Goal: Task Accomplishment & Management: Complete application form

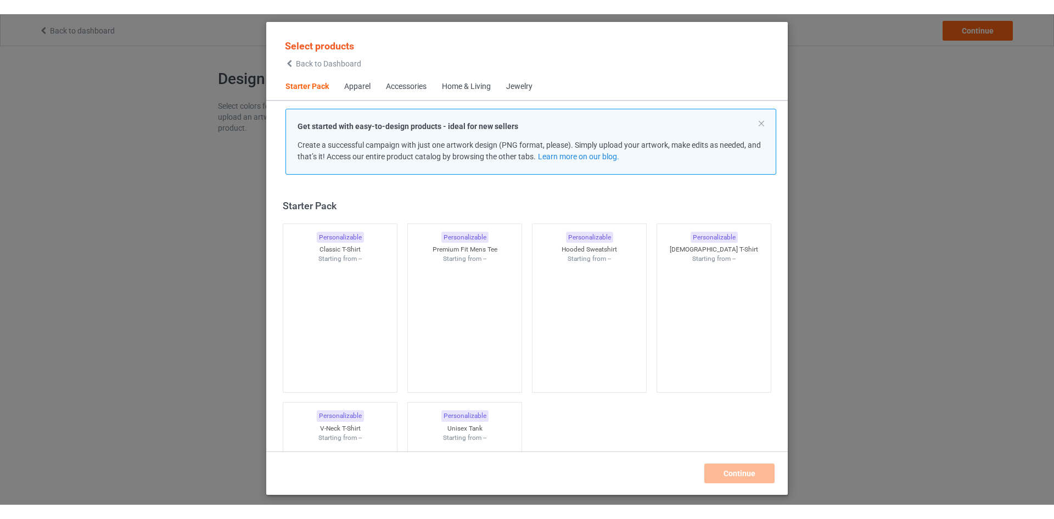
scroll to position [14, 0]
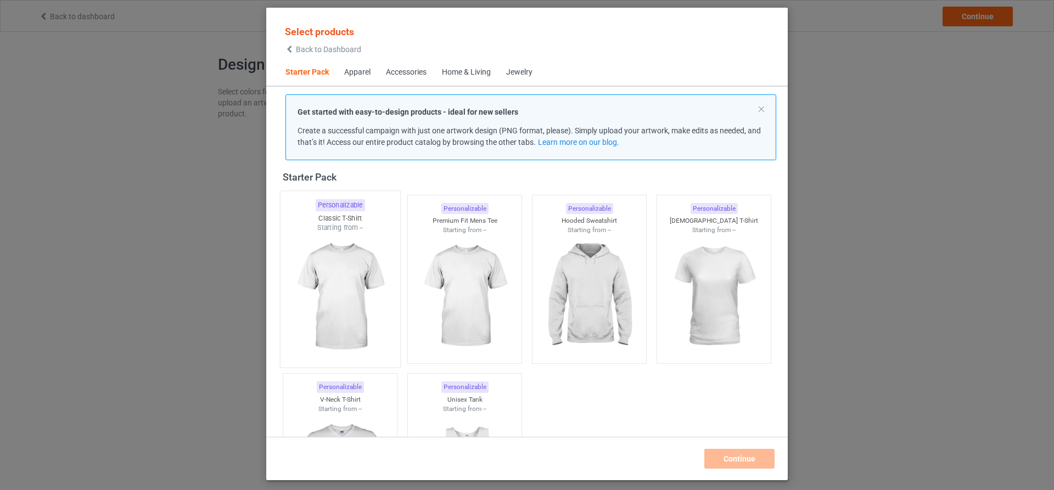
click at [343, 286] on img at bounding box center [339, 297] width 103 height 129
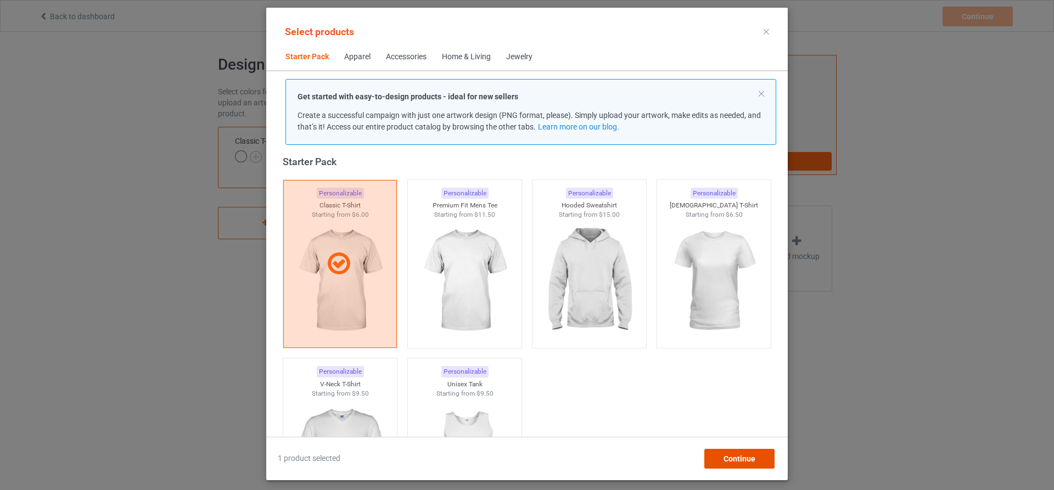
click at [742, 465] on div "Continue" at bounding box center [739, 459] width 70 height 20
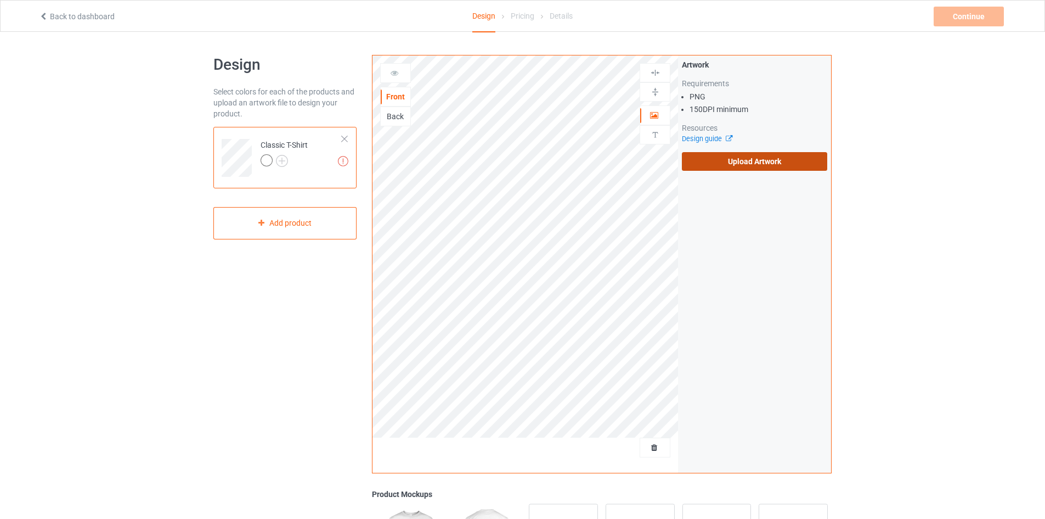
click at [744, 160] on label "Upload Artwork" at bounding box center [754, 161] width 145 height 19
click at [0, 0] on input "Upload Artwork" at bounding box center [0, 0] width 0 height 0
click at [692, 155] on label "Upload Artwork" at bounding box center [754, 161] width 145 height 19
click at [0, 0] on input "Upload Artwork" at bounding box center [0, 0] width 0 height 0
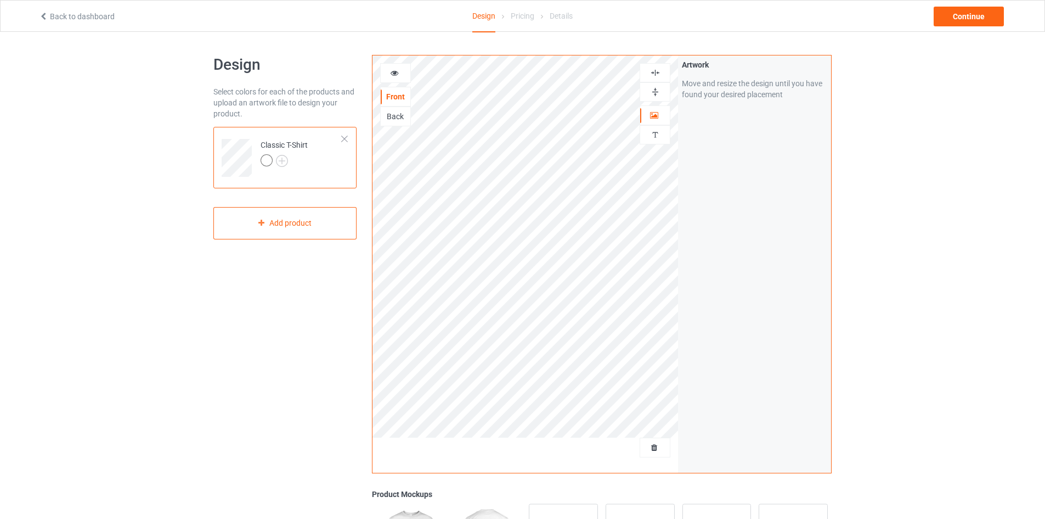
click at [691, 266] on div "Artwork Move and resize the design until you have found your desired placement" at bounding box center [754, 263] width 153 height 417
click at [781, 227] on div "Artwork Move and resize the design until you have found your desired placement" at bounding box center [754, 263] width 153 height 417
click at [269, 156] on div at bounding box center [267, 160] width 12 height 12
click at [284, 159] on img at bounding box center [282, 161] width 12 height 12
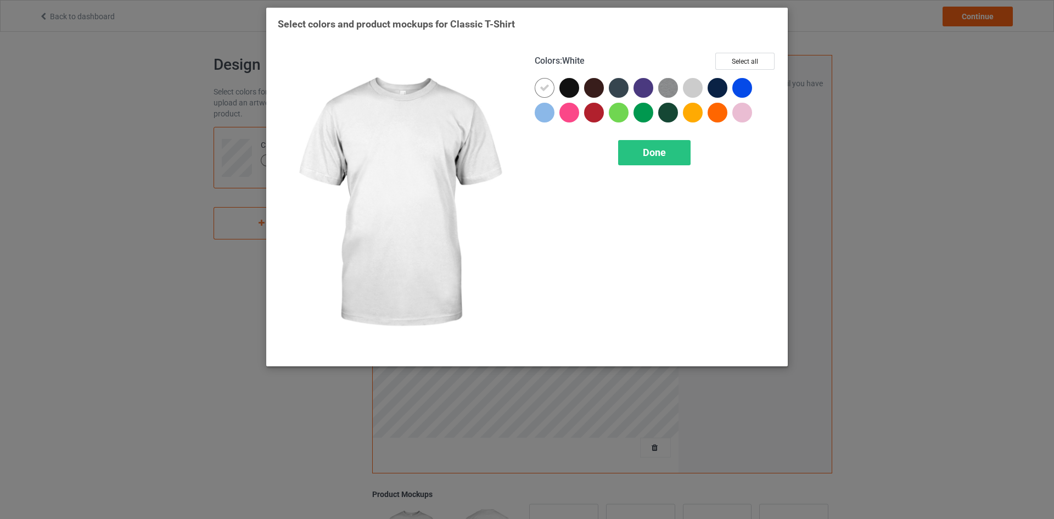
click at [544, 81] on div at bounding box center [544, 88] width 20 height 20
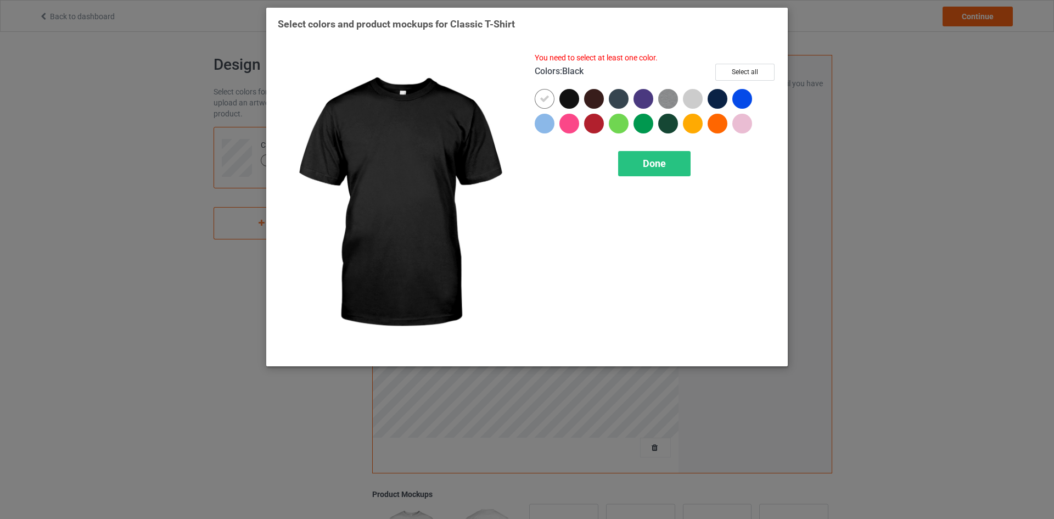
click at [561, 93] on div at bounding box center [569, 99] width 20 height 20
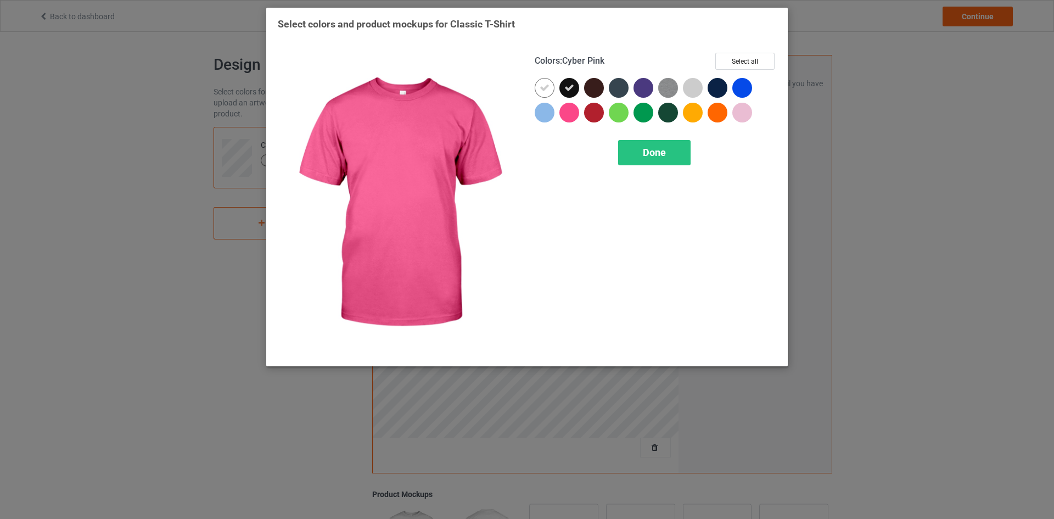
click at [574, 112] on div at bounding box center [569, 113] width 20 height 20
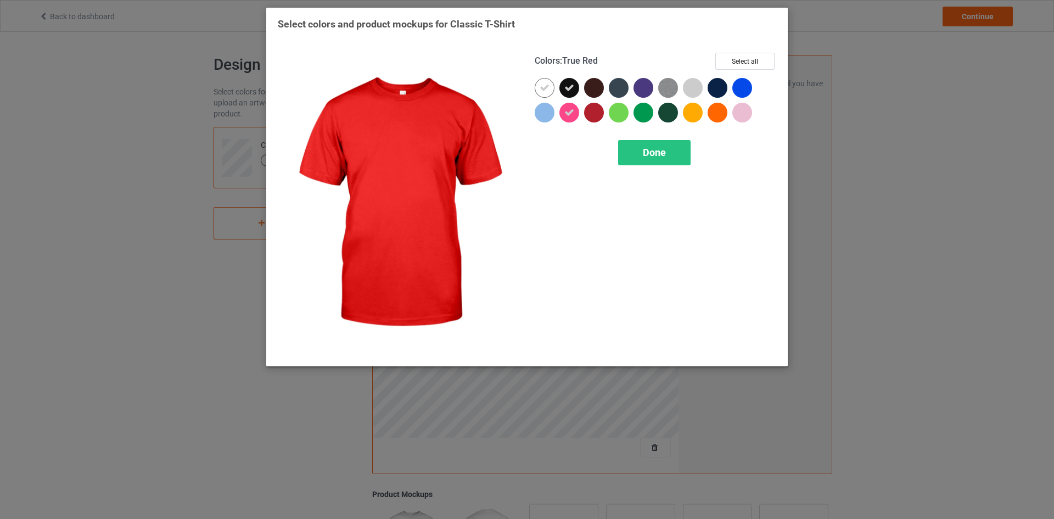
click at [591, 112] on div at bounding box center [594, 113] width 20 height 20
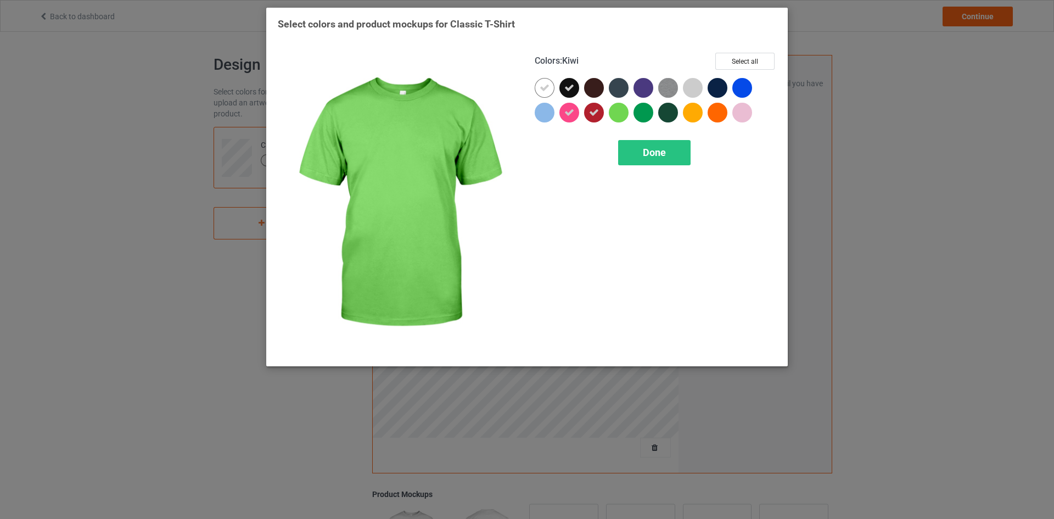
click at [624, 112] on div at bounding box center [619, 113] width 20 height 20
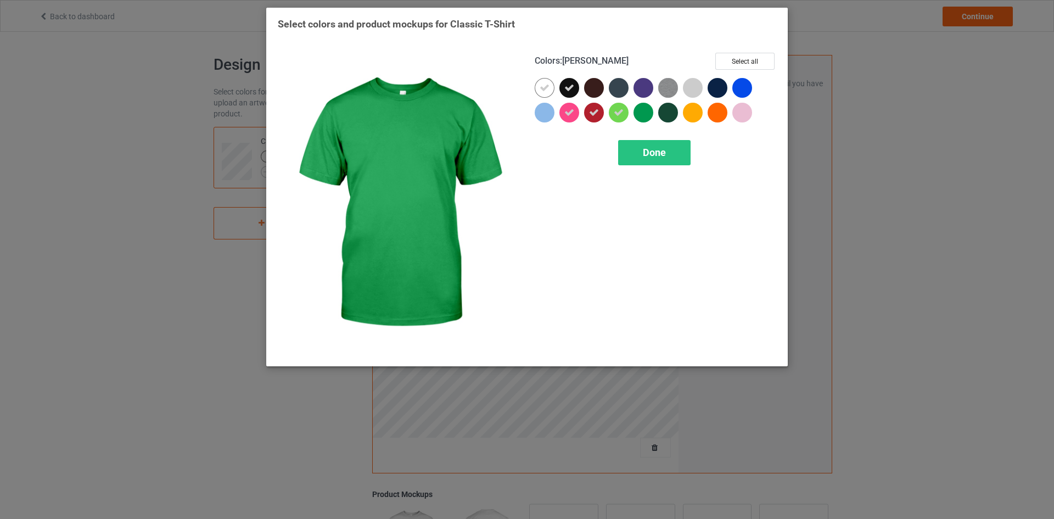
click at [642, 111] on div at bounding box center [643, 113] width 20 height 20
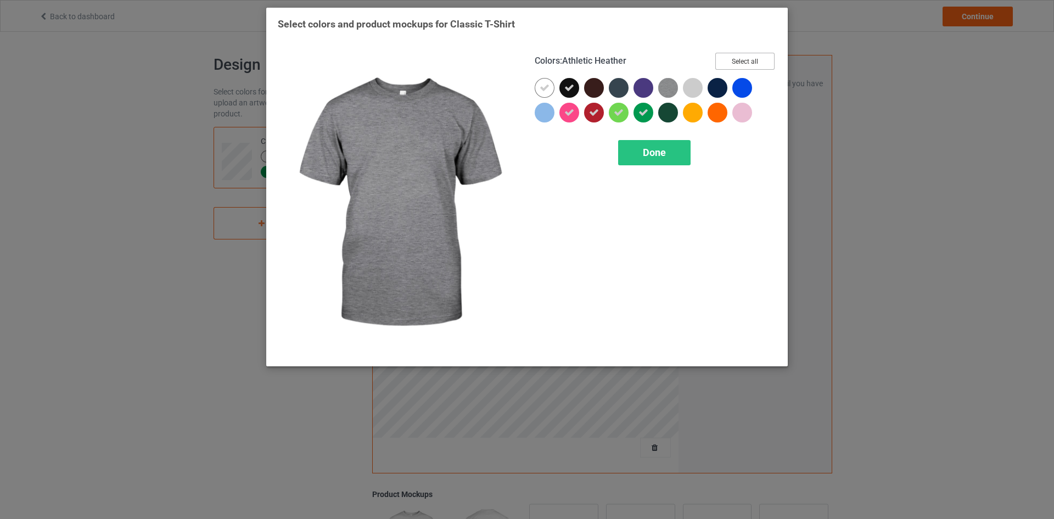
click at [735, 65] on button "Select all" at bounding box center [744, 61] width 59 height 17
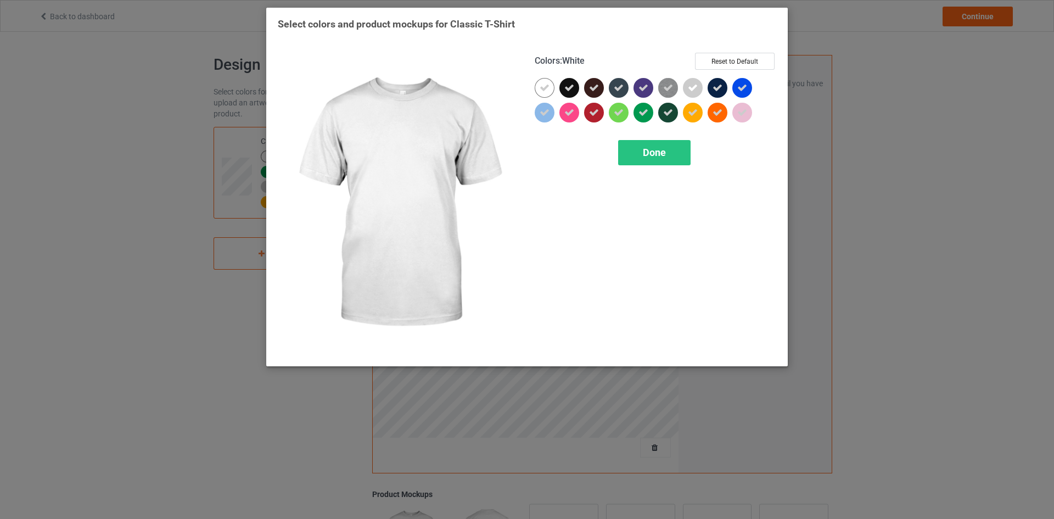
click at [545, 88] on icon at bounding box center [544, 88] width 10 height 10
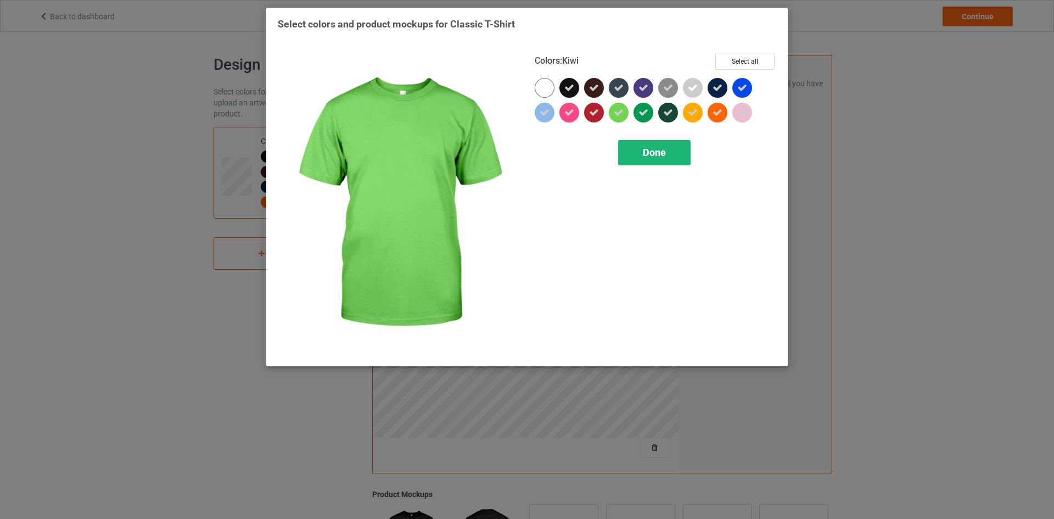
click at [660, 150] on span "Done" at bounding box center [654, 153] width 23 height 12
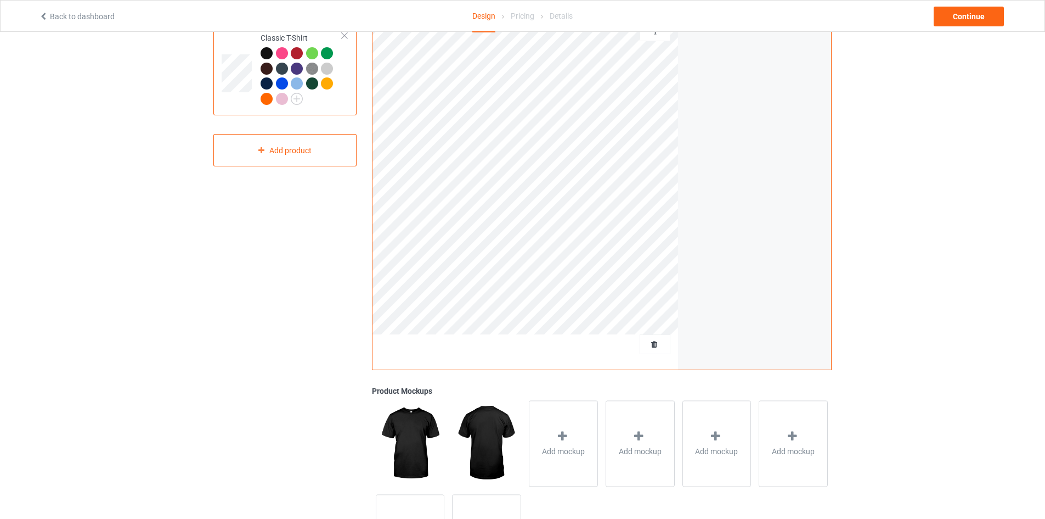
scroll to position [193, 0]
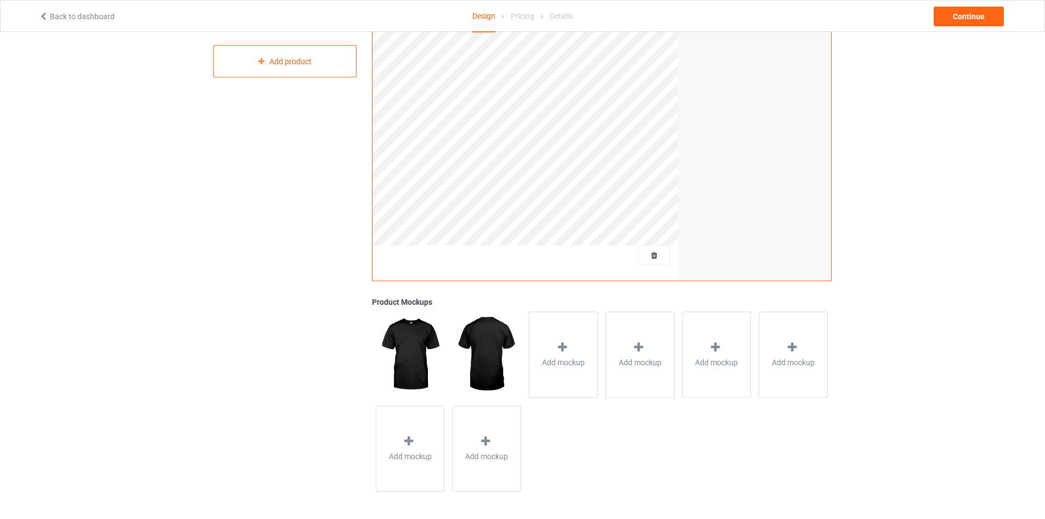
click at [476, 350] on img at bounding box center [486, 354] width 69 height 86
click at [408, 359] on img at bounding box center [410, 354] width 69 height 86
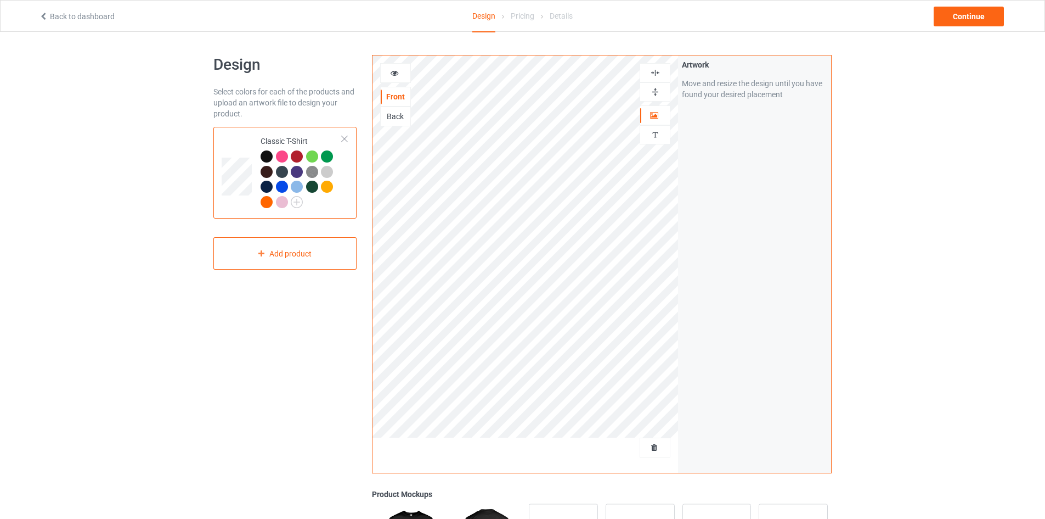
click at [394, 115] on div "Back" at bounding box center [396, 116] width 30 height 11
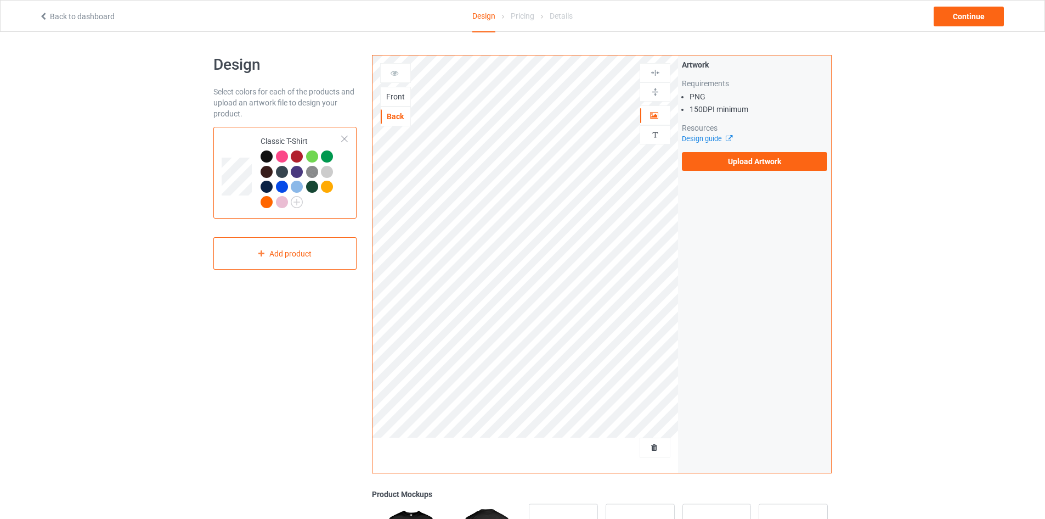
click at [395, 102] on div "Front" at bounding box center [396, 96] width 30 height 11
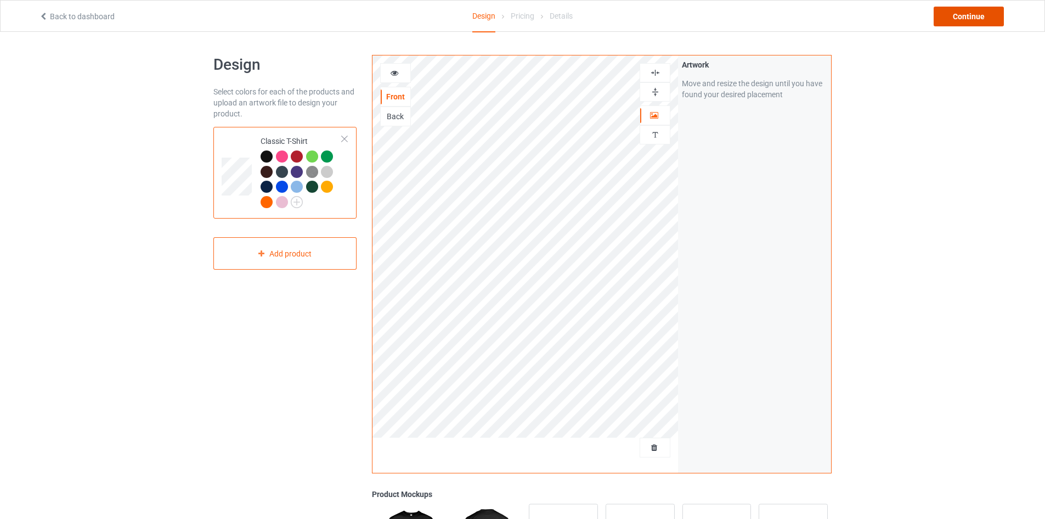
click at [973, 18] on div "Continue" at bounding box center [969, 17] width 70 height 20
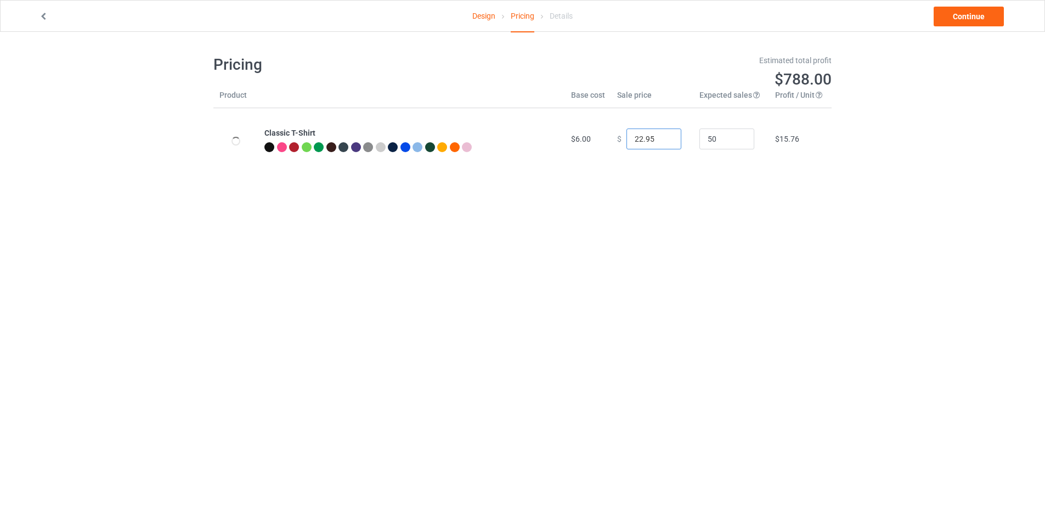
click at [646, 139] on input "22.95" at bounding box center [654, 138] width 55 height 21
type input "19.99"
click at [719, 145] on input "50" at bounding box center [727, 138] width 55 height 21
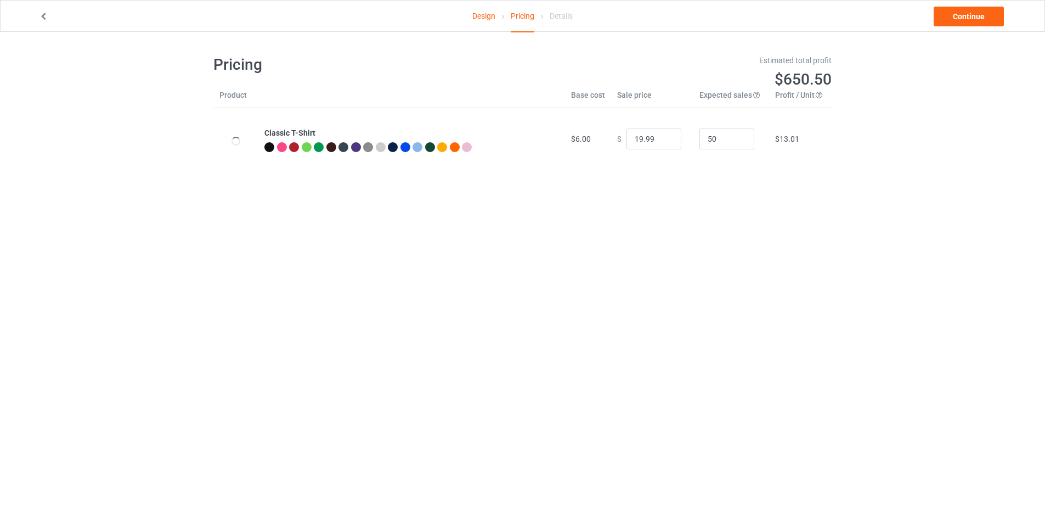
click at [627, 215] on body "Design Pricing Details Continue Pricing Estimated total profit $650.50 Product …" at bounding box center [522, 291] width 1045 height 519
click at [984, 13] on link "Continue" at bounding box center [969, 17] width 70 height 20
click at [967, 13] on link "Continue" at bounding box center [969, 17] width 70 height 20
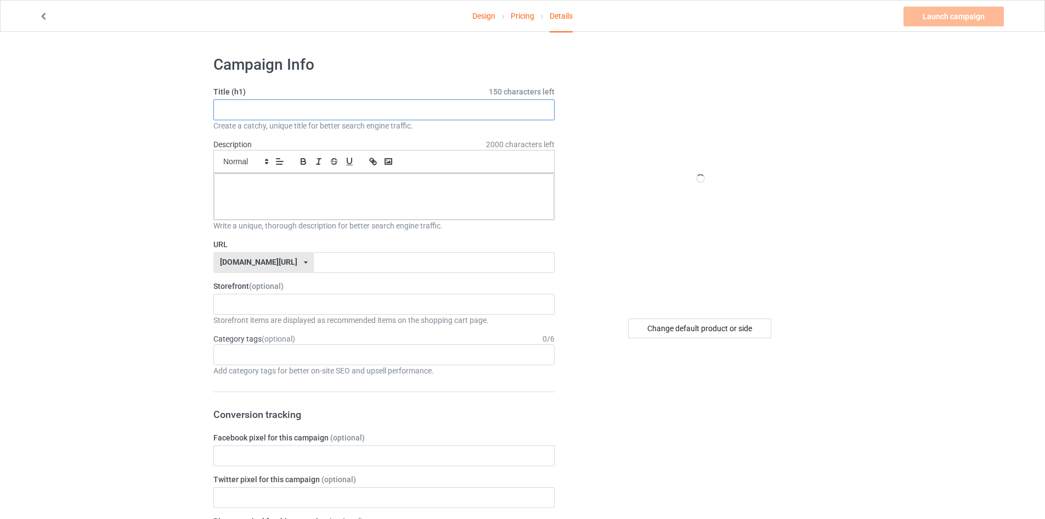
click at [312, 114] on input "text" at bounding box center [383, 109] width 341 height 21
type input "Snowbunny Heaven"
click at [285, 184] on p at bounding box center [384, 186] width 323 height 10
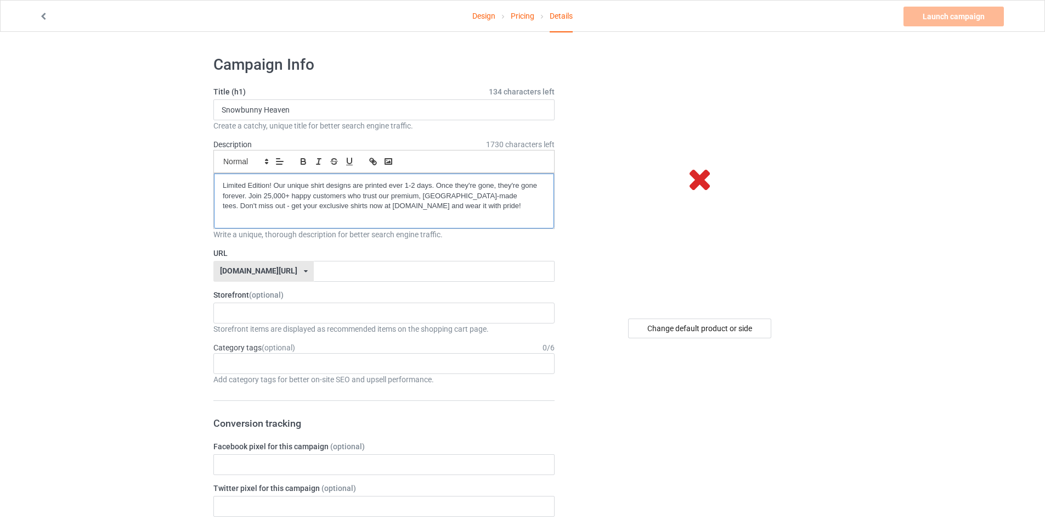
click at [270, 195] on p "Limited Edition! Our unique shirt designs are printed ever 1-2 days. Once they'…" at bounding box center [384, 196] width 323 height 31
click at [263, 196] on p "Limited Edition! Our unique shirt designs are printed ever 1-2 days. Once they'…" at bounding box center [384, 196] width 323 height 31
drag, startPoint x: 246, startPoint y: 196, endPoint x: 420, endPoint y: 195, distance: 173.4
click at [420, 195] on p "Limited Edition! Our unique shirt designs are printed ever 1-2 days. Once they'…" at bounding box center [384, 196] width 323 height 31
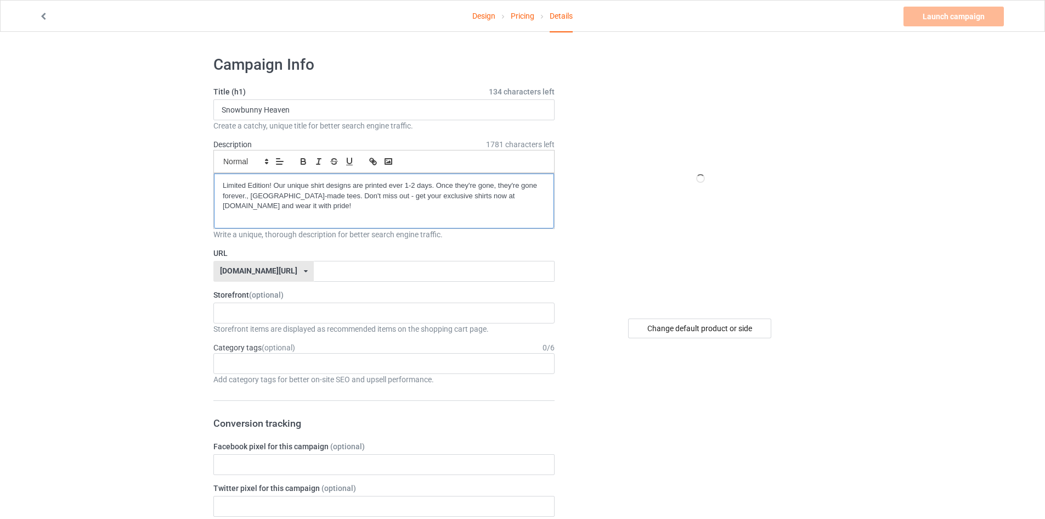
click at [379, 218] on p at bounding box center [384, 216] width 323 height 10
drag, startPoint x: 460, startPoint y: 195, endPoint x: 528, endPoint y: 194, distance: 68.1
click at [528, 194] on p "Limited Edition! Our unique shirt designs are printed ever 1-2 days. Once they'…" at bounding box center [384, 196] width 323 height 31
click at [347, 261] on input "text" at bounding box center [434, 271] width 240 height 21
click at [300, 267] on div "[DOMAIN_NAME][URL] [DOMAIN_NAME][URL] [DOMAIN_NAME][URL] 68e68d7f7bf952002eb09b…" at bounding box center [263, 271] width 100 height 21
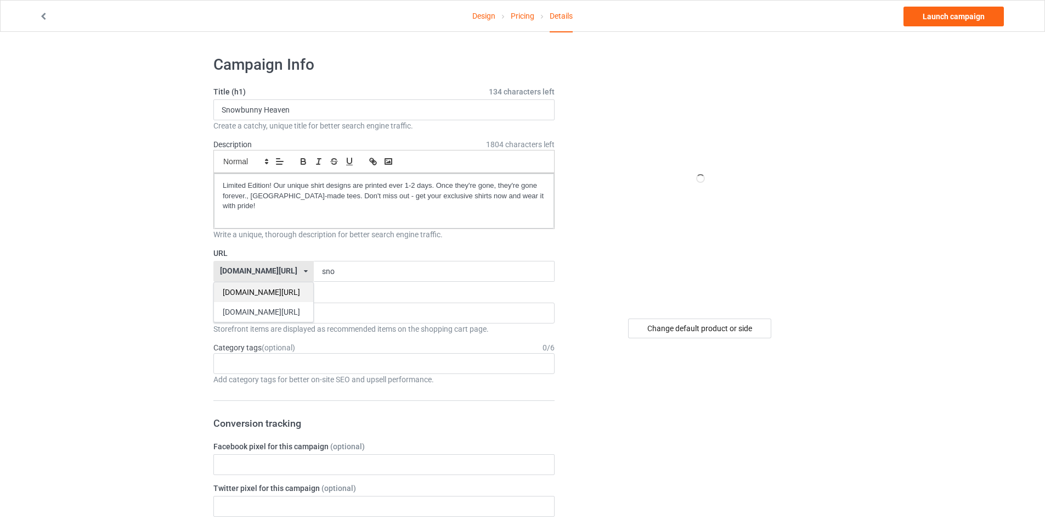
click at [294, 282] on div "[DOMAIN_NAME][URL]" at bounding box center [263, 292] width 99 height 20
click at [344, 269] on input "sno" at bounding box center [434, 271] width 240 height 21
type input "snowbunnyheaven"
click at [283, 308] on div "cursedahhshirts 68e6e715c14d57002fb4706e" at bounding box center [383, 312] width 341 height 21
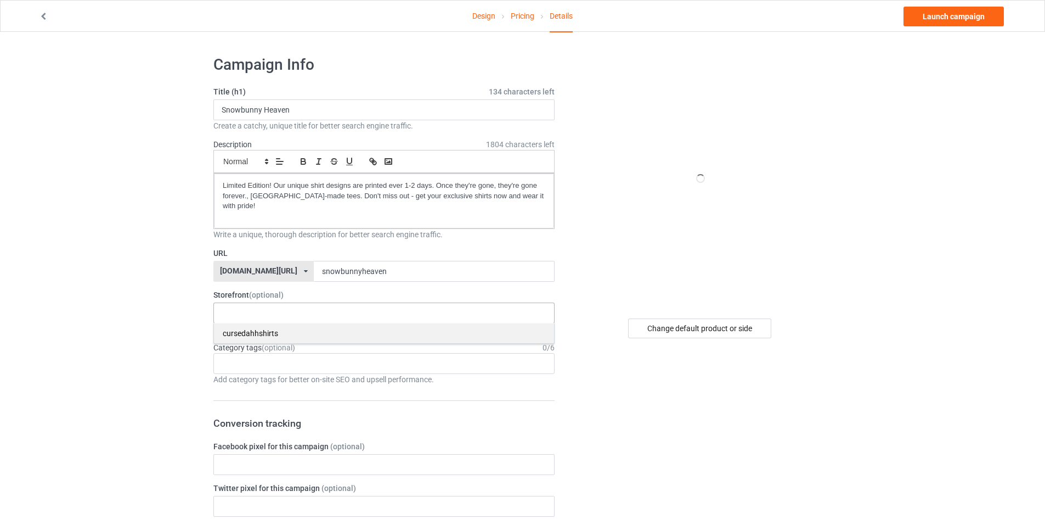
click at [282, 326] on div "cursedahhshirts" at bounding box center [384, 333] width 340 height 20
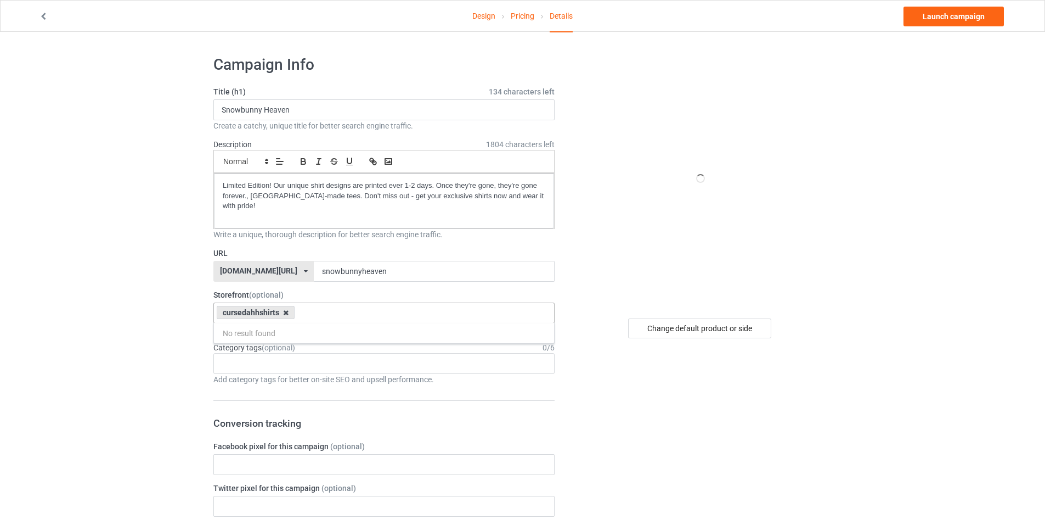
click at [286, 309] on icon at bounding box center [285, 312] width 5 height 7
click at [281, 353] on div "Age > [DEMOGRAPHIC_DATA] > 1 Age > [DEMOGRAPHIC_DATA] Months > 1 Month Age > [D…" at bounding box center [383, 363] width 341 height 21
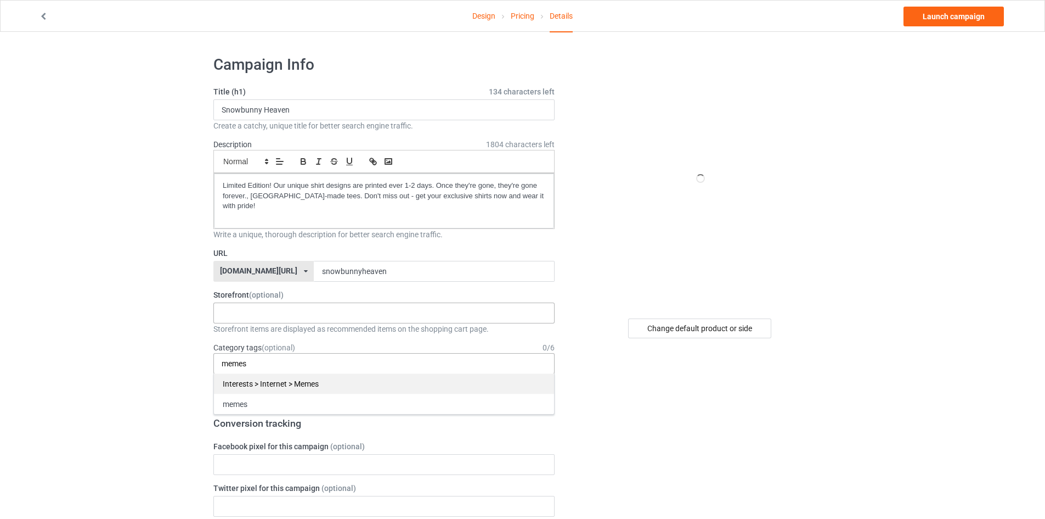
type input "memes"
click at [264, 373] on div "Interests > Internet > Memes" at bounding box center [384, 383] width 340 height 20
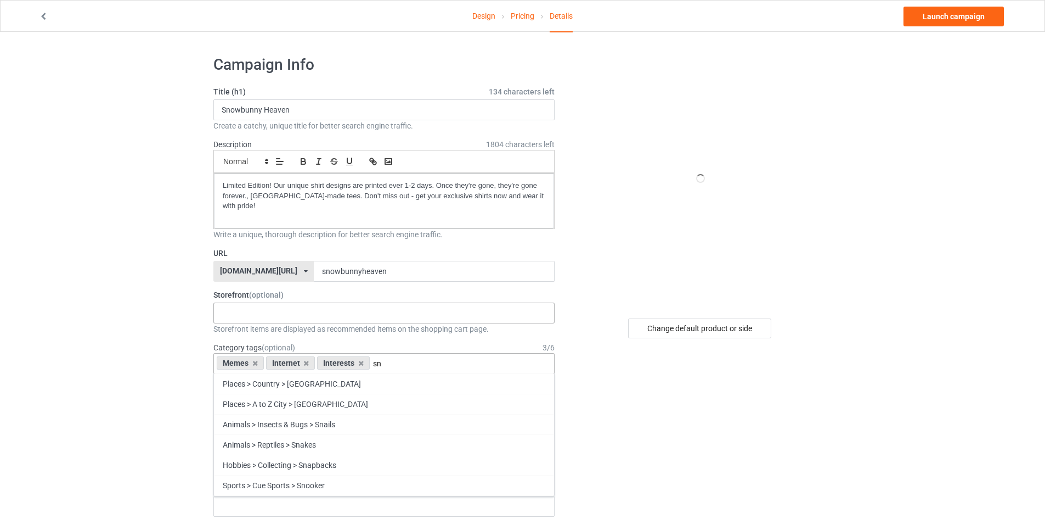
type input "s"
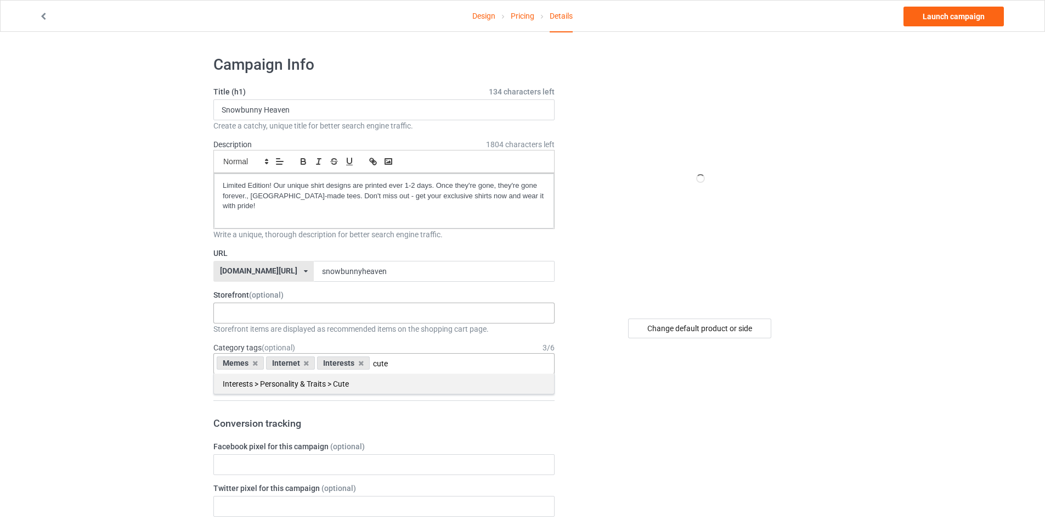
type input "cute"
click at [469, 373] on div "Interests > Personality & Traits > Cute" at bounding box center [384, 383] width 340 height 20
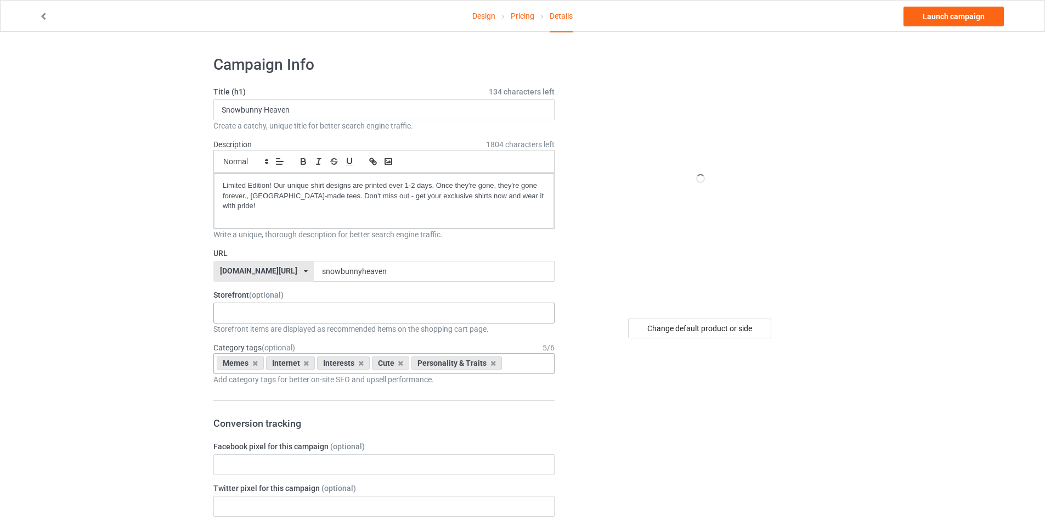
scroll to position [145, 0]
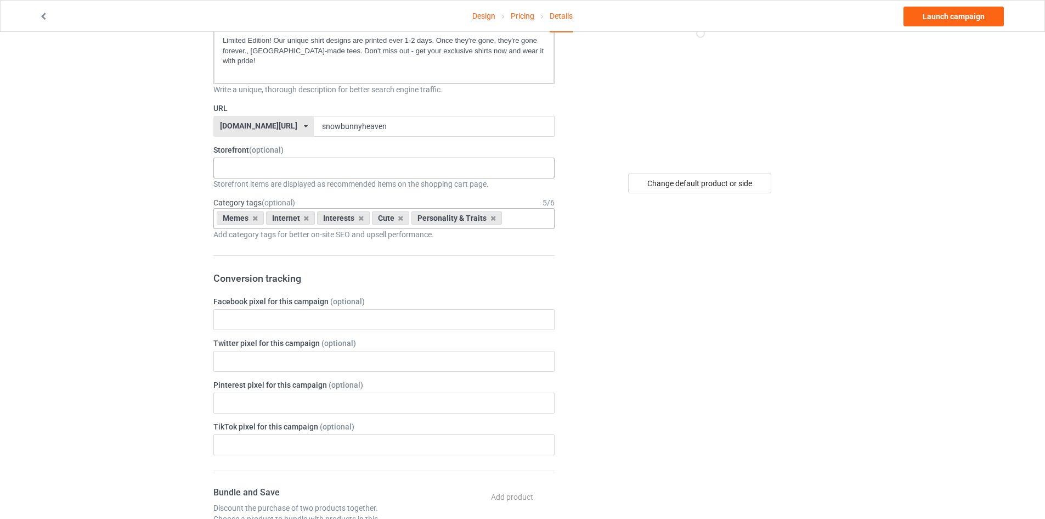
click at [519, 214] on input "text" at bounding box center [513, 218] width 17 height 9
type input "f"
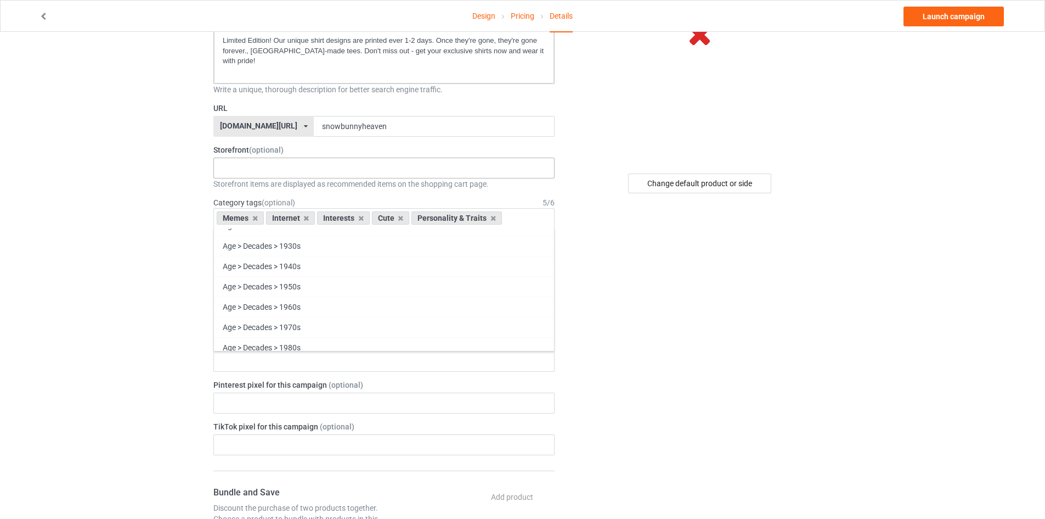
scroll to position [21, 0]
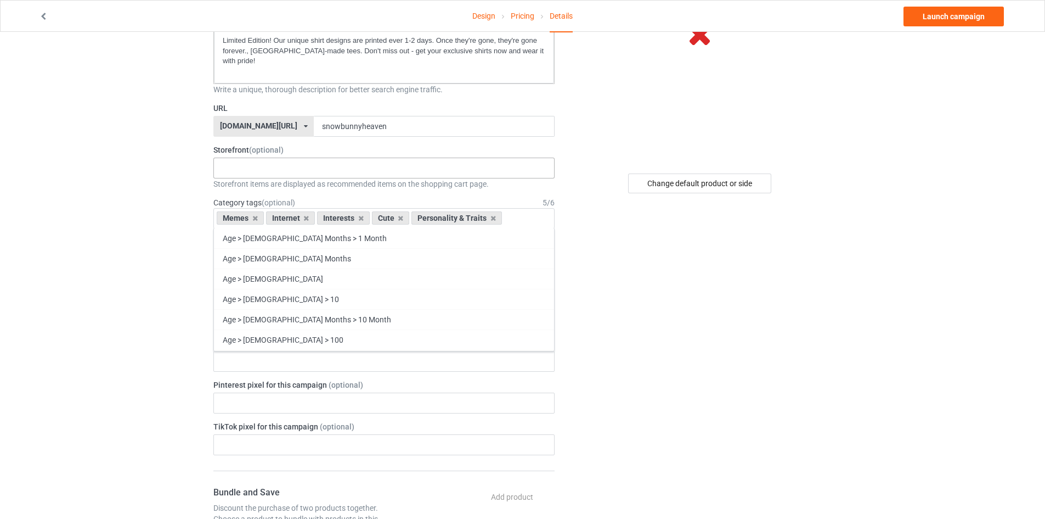
click at [682, 313] on div "Change default product or side" at bounding box center [700, 460] width 277 height 1116
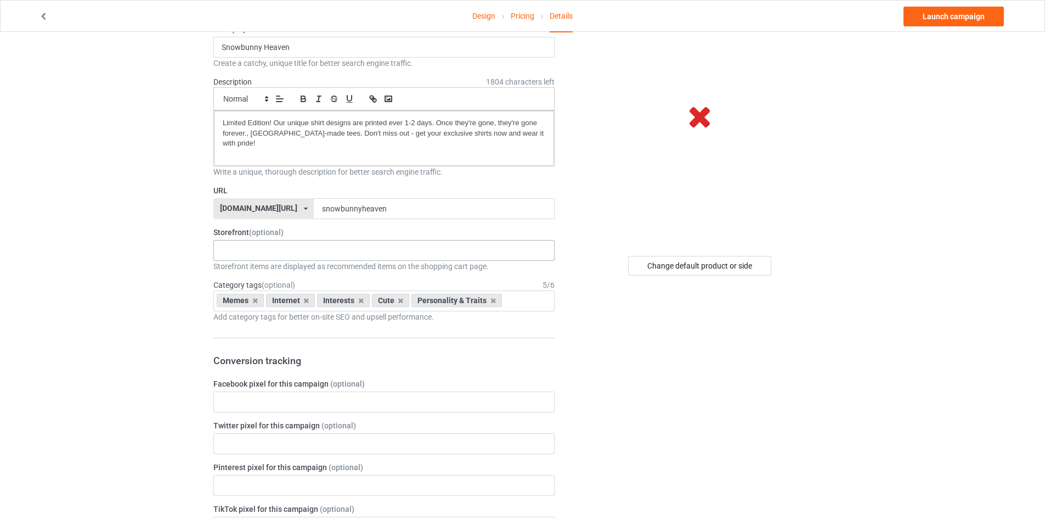
scroll to position [0, 0]
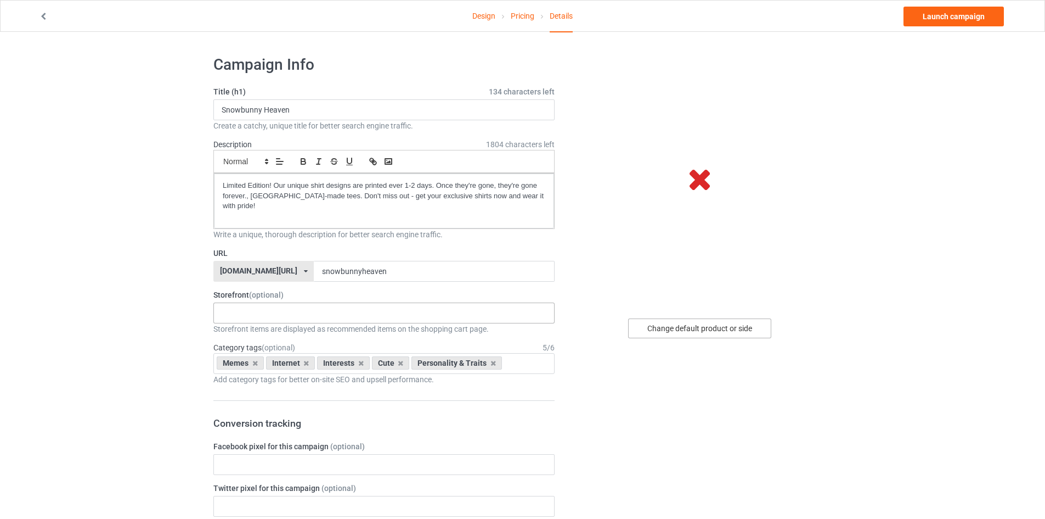
click at [699, 329] on div "Change default product or side" at bounding box center [699, 328] width 143 height 20
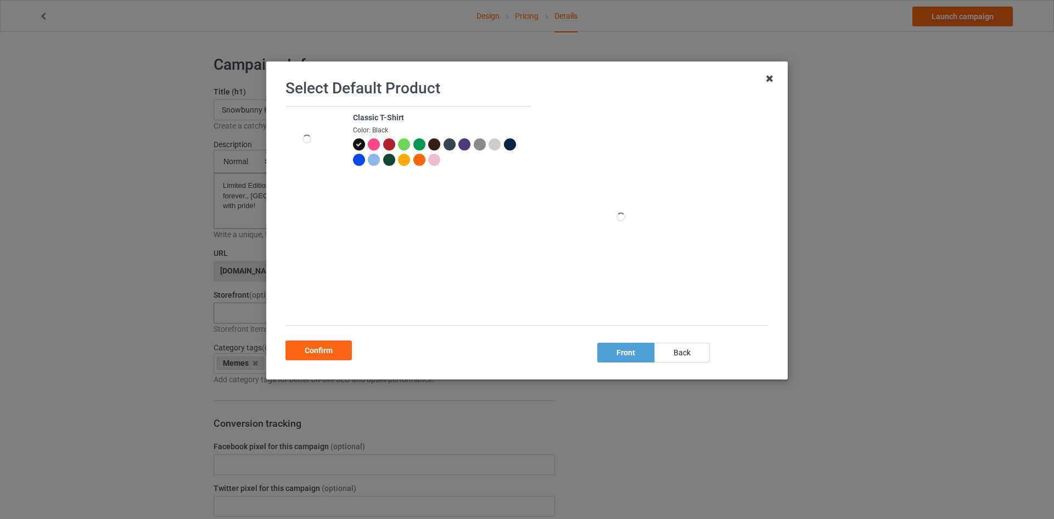
click at [770, 76] on icon at bounding box center [770, 79] width 18 height 18
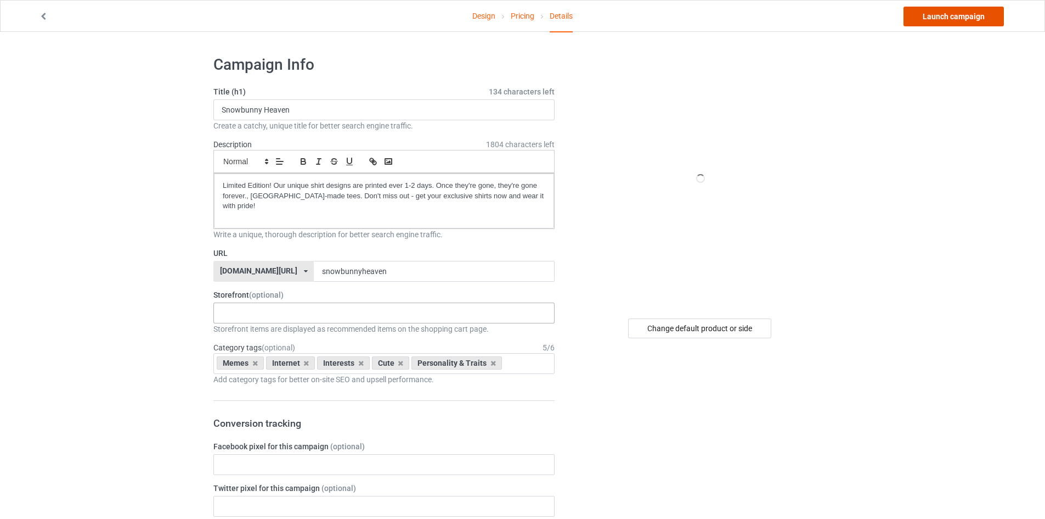
click at [977, 17] on link "Launch campaign" at bounding box center [954, 17] width 100 height 20
